Goal: Navigation & Orientation: Understand site structure

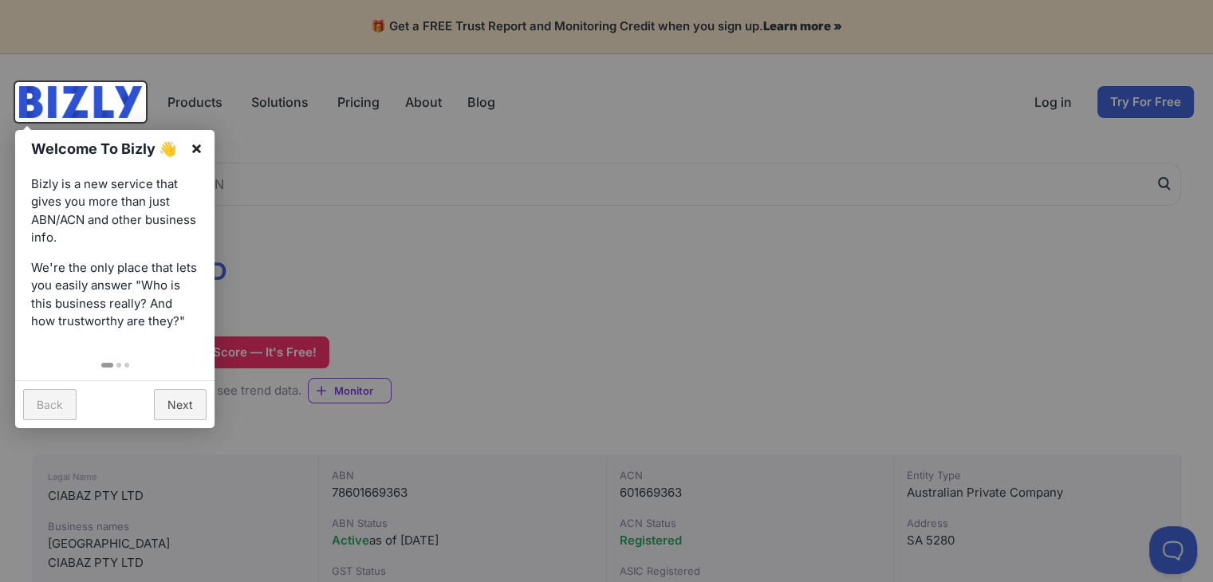
click at [199, 149] on link "×" at bounding box center [197, 148] width 36 height 36
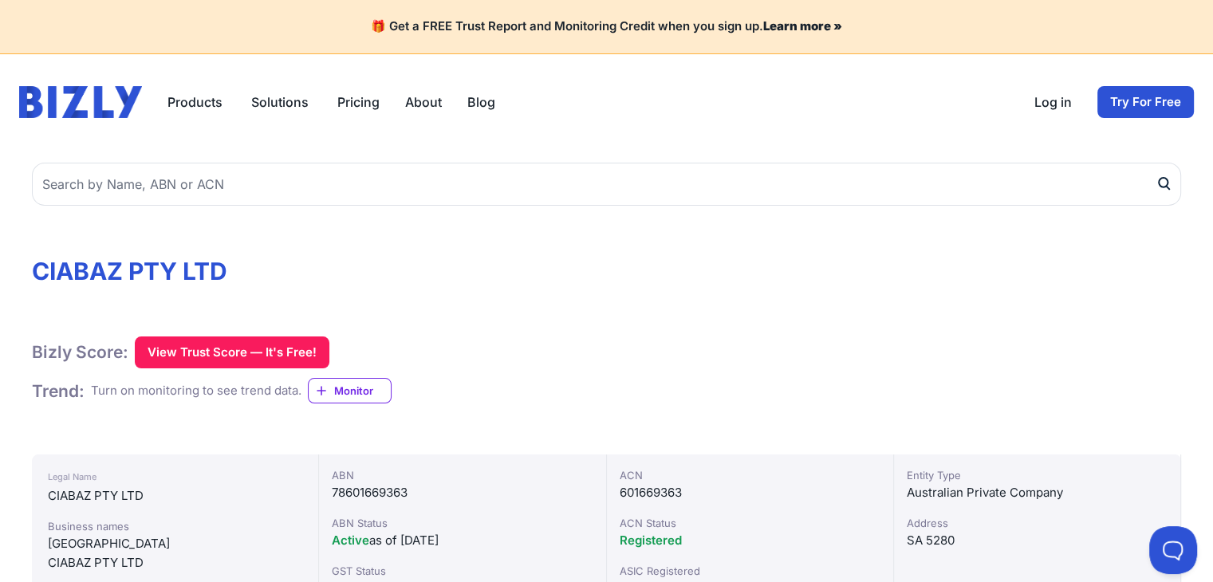
click at [400, 115] on div "Products Bizly Scores Free business assessment Bizly Reports Detailed business …" at bounding box center [257, 102] width 476 height 32
click at [412, 98] on link "About" at bounding box center [423, 102] width 37 height 19
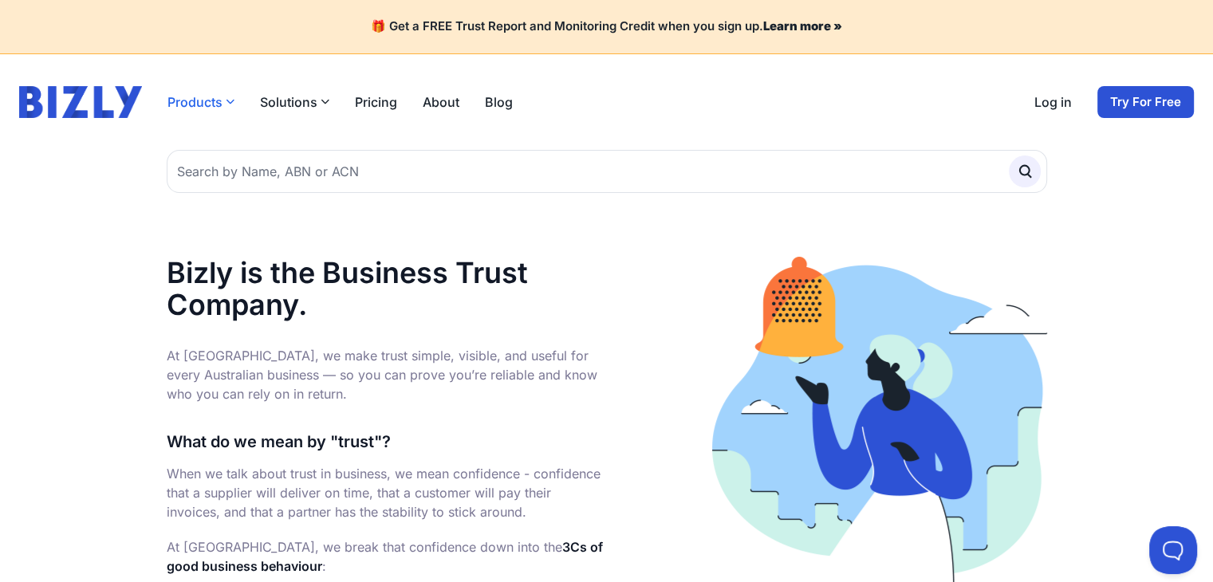
click at [227, 103] on icon "button" at bounding box center [230, 101] width 9 height 9
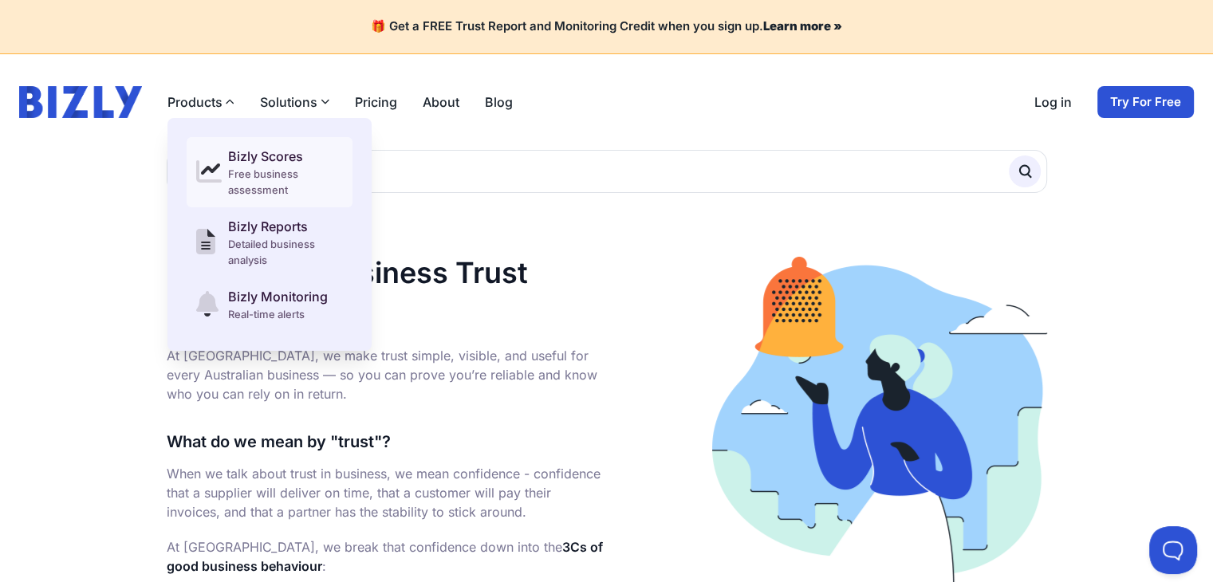
click at [249, 151] on div "Bizly Scores" at bounding box center [285, 156] width 115 height 19
click at [497, 97] on link "Blog" at bounding box center [499, 102] width 28 height 19
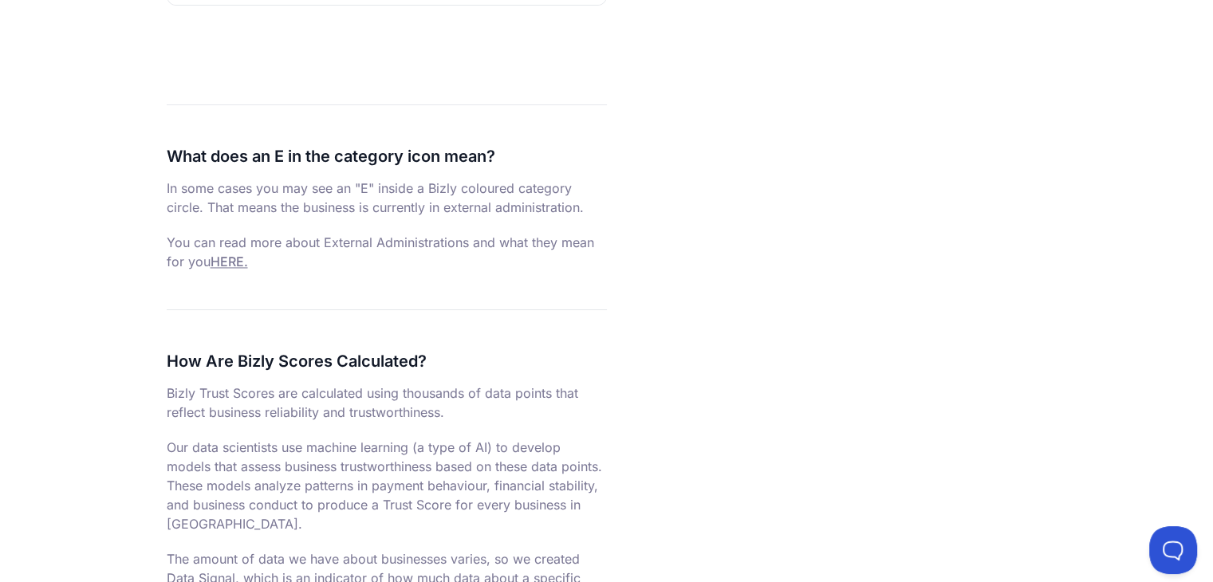
scroll to position [2473, 0]
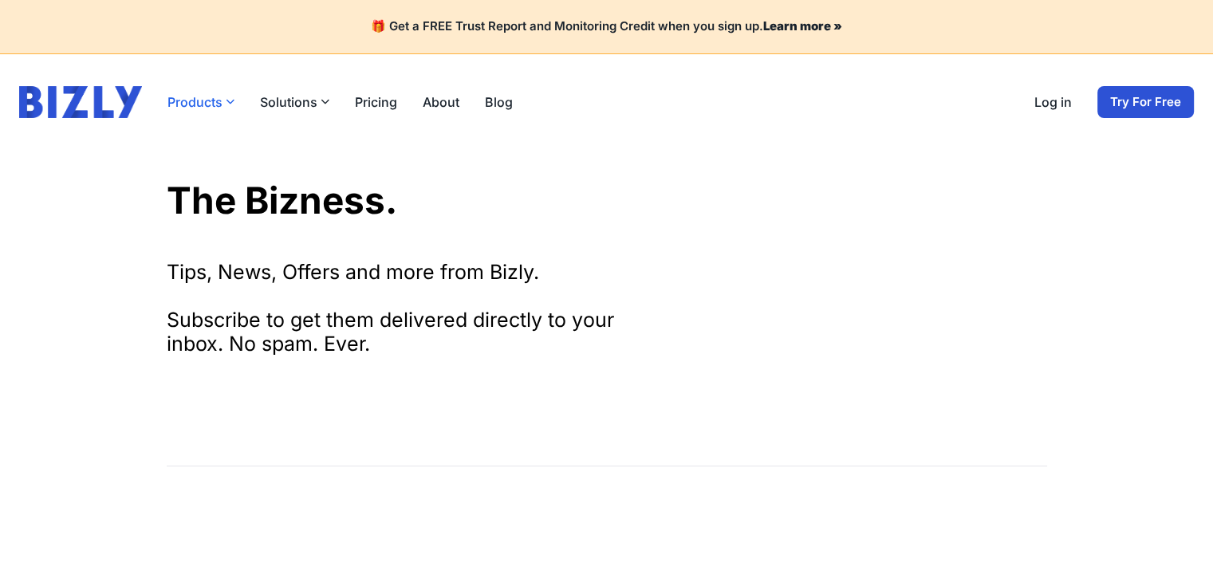
click at [201, 104] on button "Products" at bounding box center [200, 102] width 67 height 19
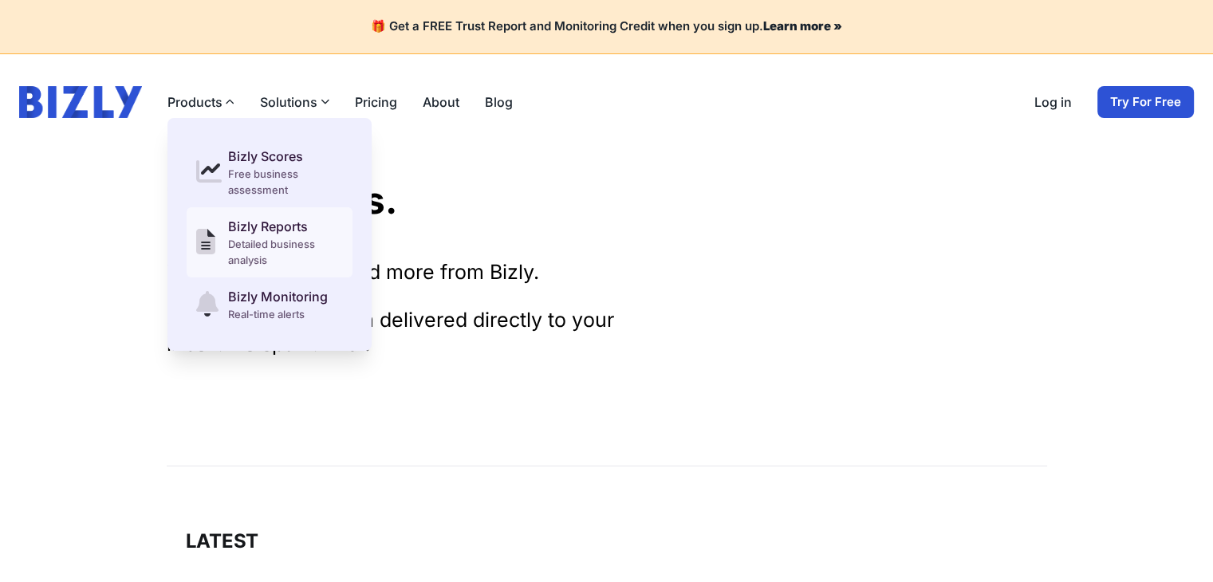
click at [217, 240] on link "Bizly Reports Detailed business analysis" at bounding box center [270, 242] width 166 height 70
